Goal: Task Accomplishment & Management: Use online tool/utility

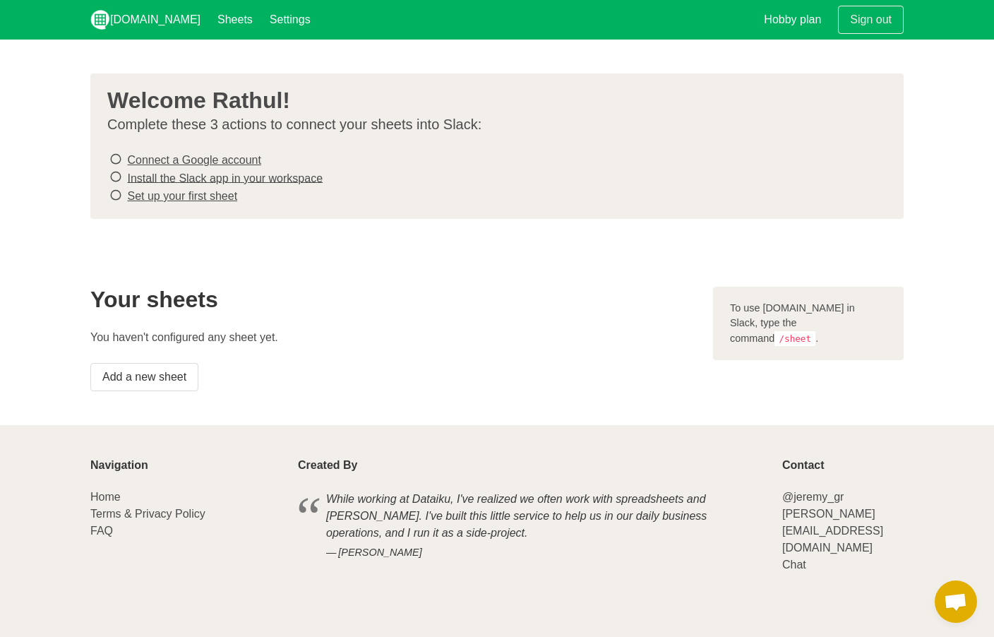
click at [116, 160] on icon at bounding box center [115, 159] width 13 height 19
click at [126, 180] on li "Install the Slack app in your workspace" at bounding box center [491, 178] width 768 height 18
click at [198, 157] on link "Connect a Google account" at bounding box center [193, 160] width 133 height 12
click at [222, 176] on link "Install the Slack app in your workspace" at bounding box center [225, 178] width 196 height 12
click at [179, 196] on link "Set up your first sheet" at bounding box center [182, 196] width 110 height 12
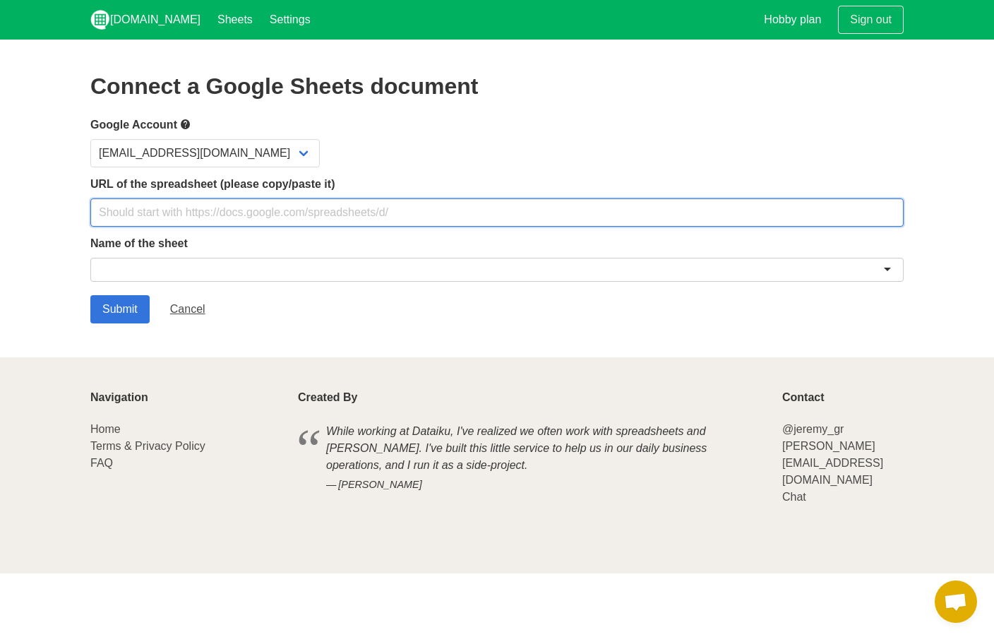
click at [192, 216] on input "text" at bounding box center [496, 212] width 813 height 28
paste input "[URL][DOMAIN_NAME]"
type input "[URL][DOMAIN_NAME]"
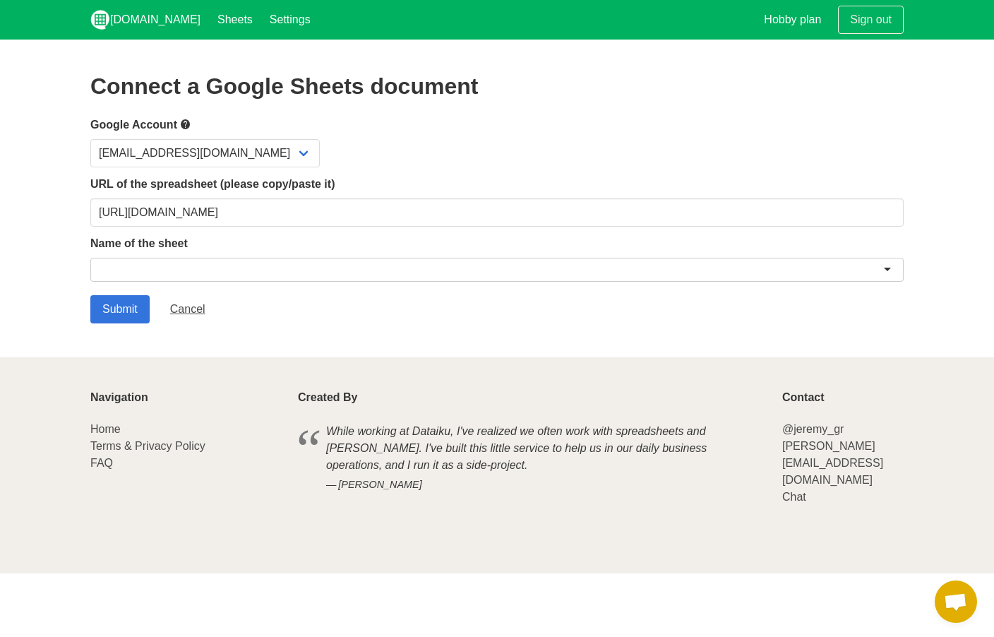
click at [338, 282] on div at bounding box center [496, 272] width 813 height 29
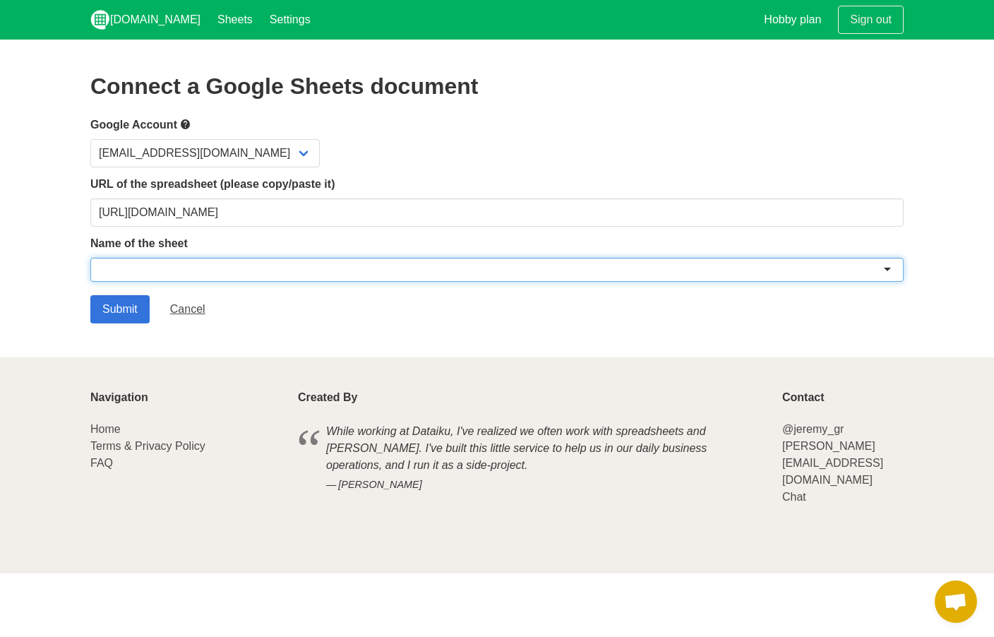
click at [336, 269] on div at bounding box center [496, 270] width 813 height 24
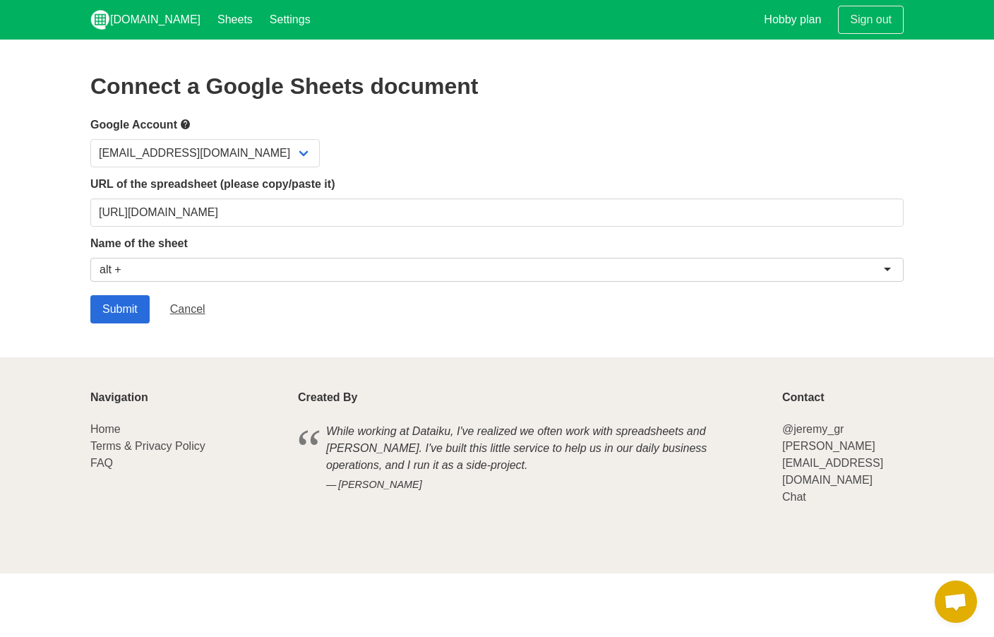
click at [131, 309] on input "Submit" at bounding box center [119, 309] width 59 height 28
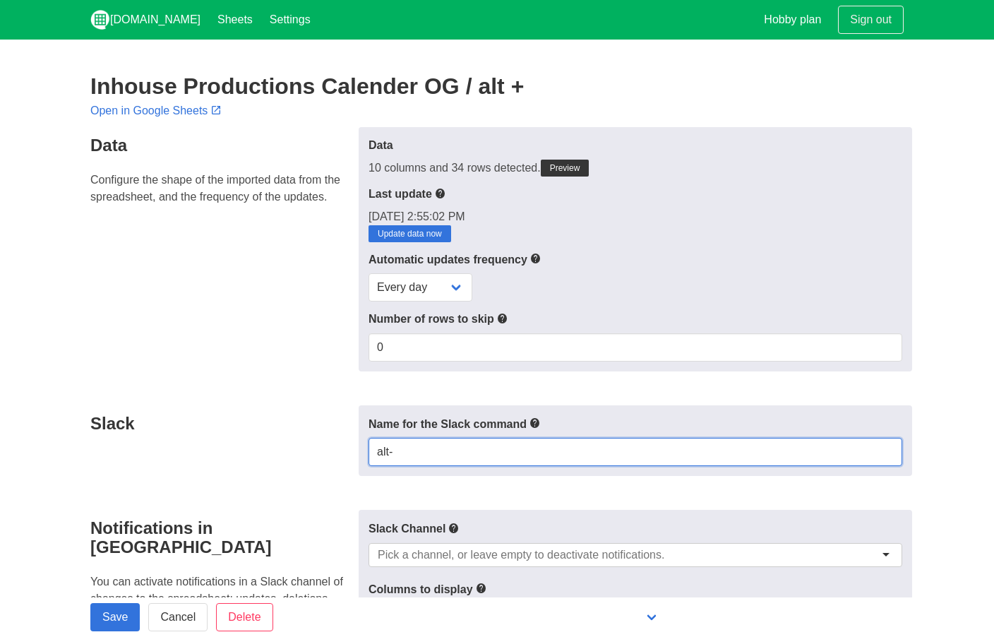
click at [458, 453] on input "alt-" at bounding box center [636, 452] width 534 height 28
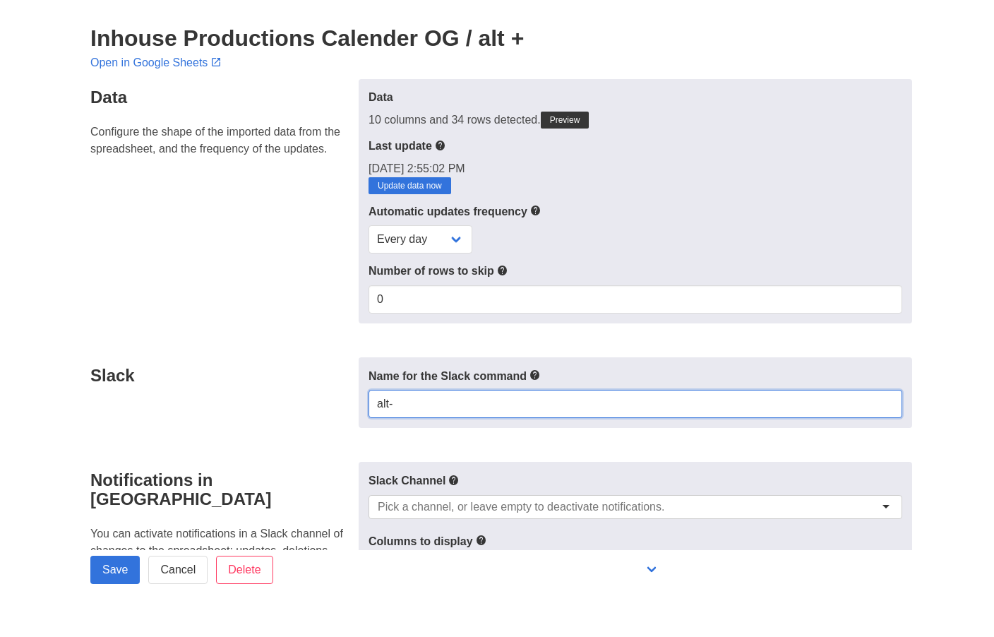
scroll to position [11, 0]
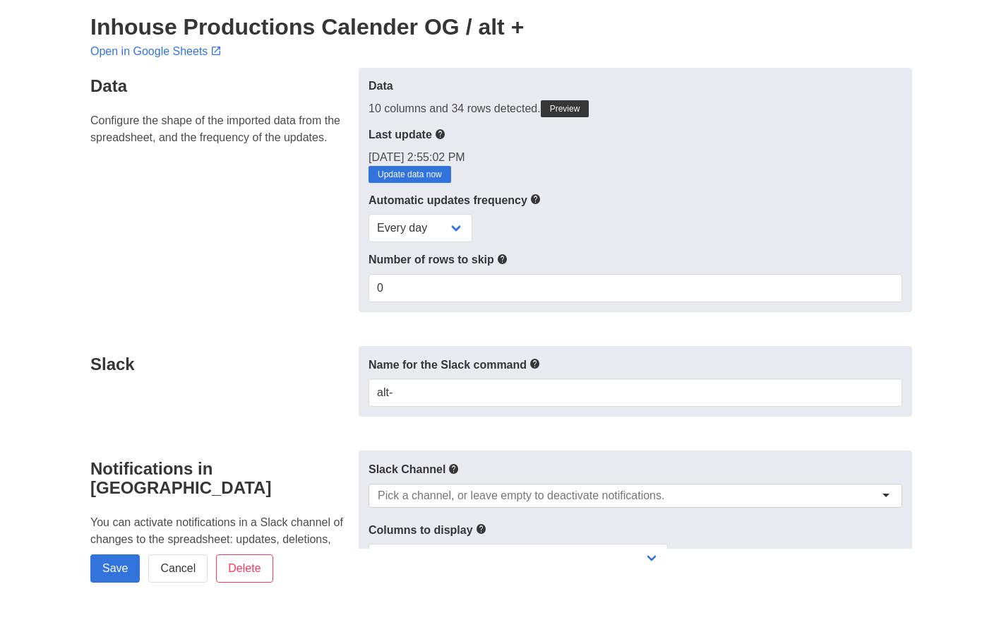
click at [425, 537] on input "select-one" at bounding box center [526, 544] width 297 height 14
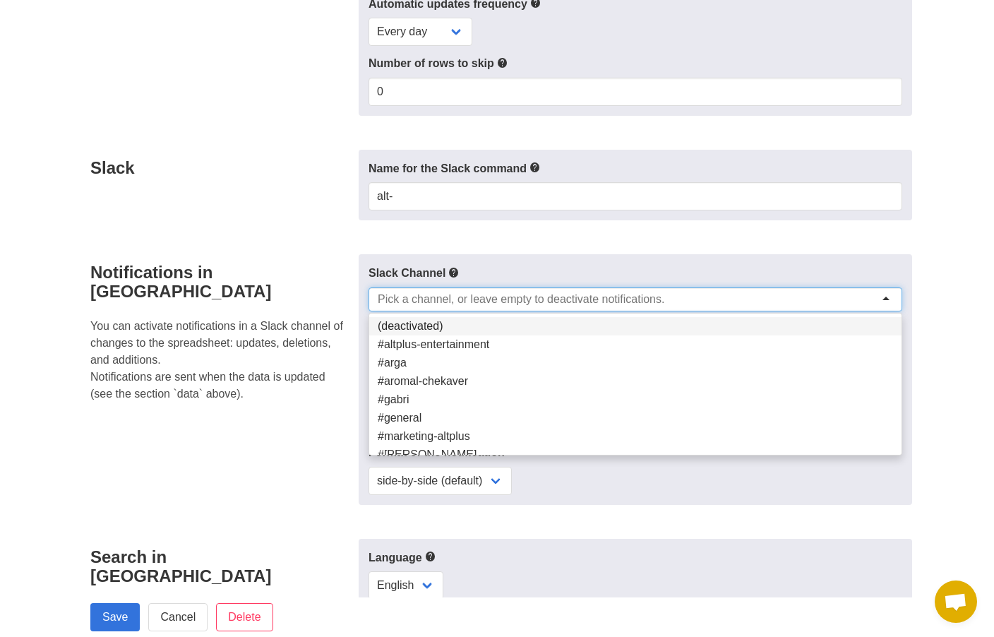
scroll to position [0, 0]
click at [181, 630] on link "Cancel" at bounding box center [177, 617] width 59 height 28
